Goal: Go to known website: Access a specific website the user already knows

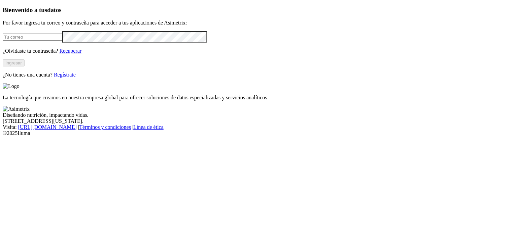
type input "[EMAIL_ADDRESS][DOMAIN_NAME]"
click at [25, 67] on button "Ingresar" at bounding box center [14, 63] width 22 height 7
